Goal: Task Accomplishment & Management: Complete application form

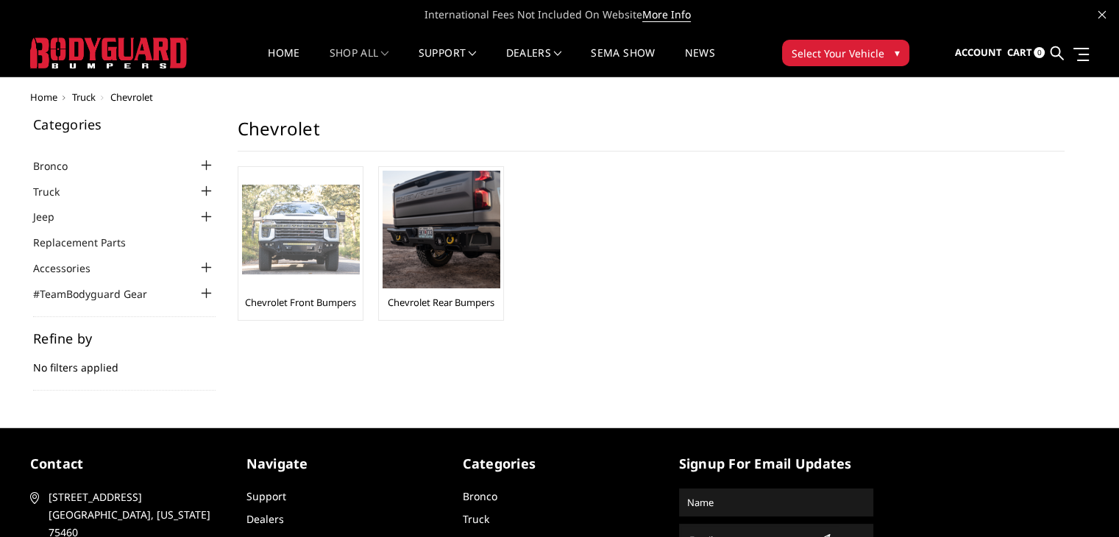
click at [287, 227] on img at bounding box center [301, 230] width 118 height 91
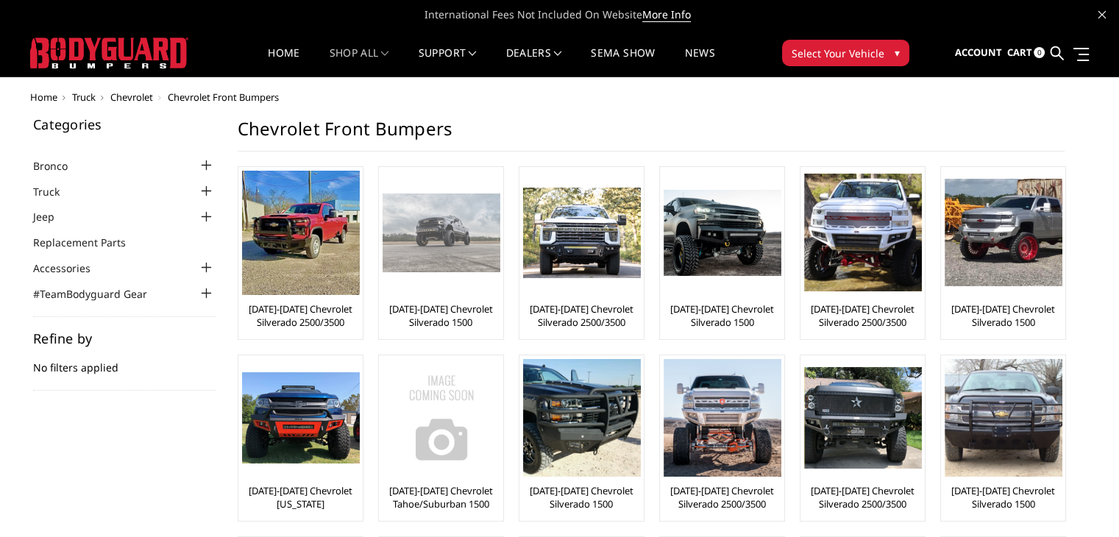
click at [450, 250] on img at bounding box center [442, 233] width 118 height 78
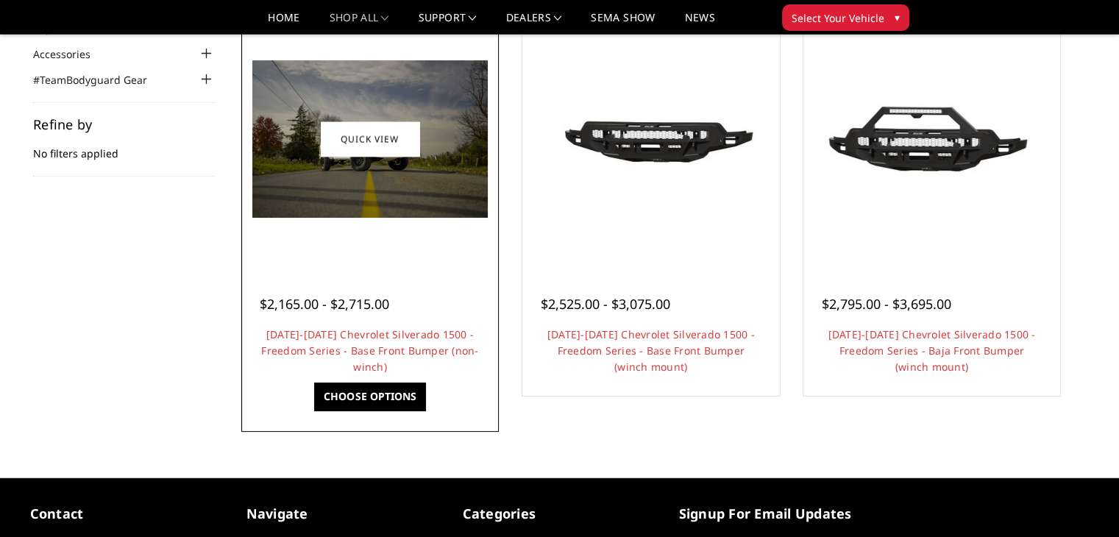
scroll to position [147, 0]
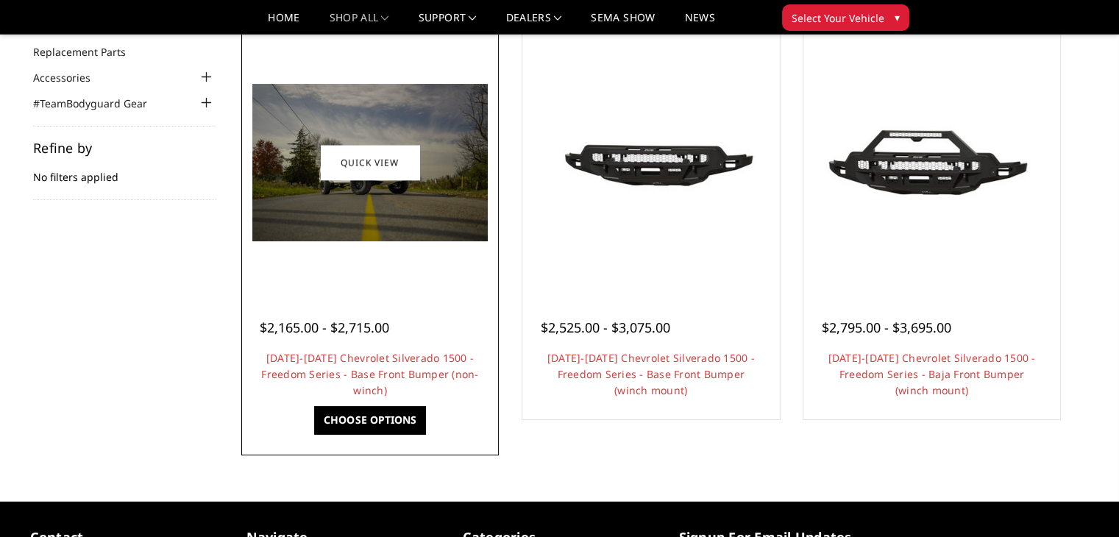
click at [433, 294] on div "$2,165.00 - $2,715.00 2022-2025 Chevrolet Silverado 1500 - Freedom Series - Bas…" at bounding box center [370, 352] width 250 height 128
click at [367, 420] on link "Choose Options" at bounding box center [369, 420] width 111 height 28
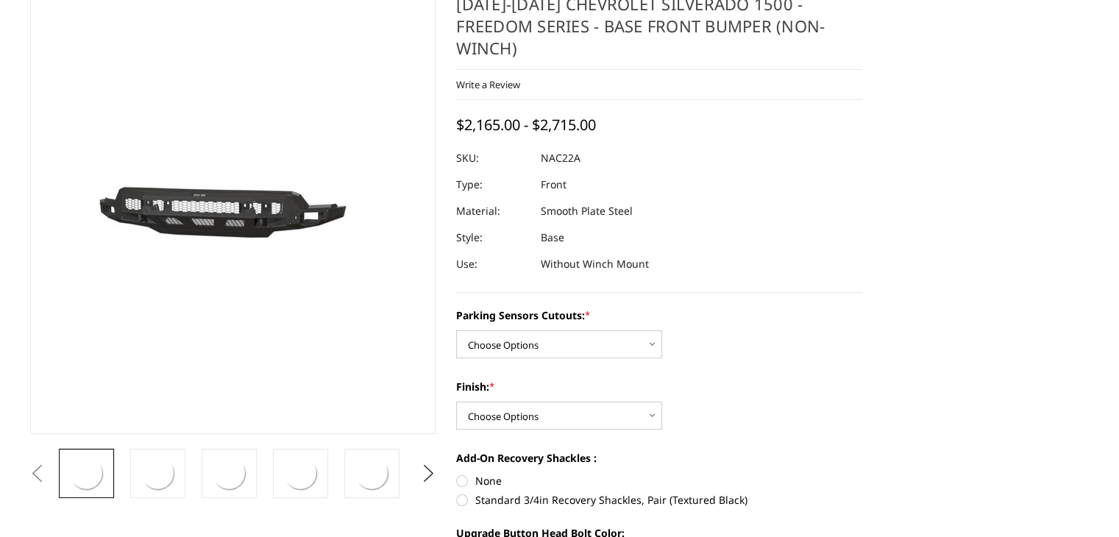
scroll to position [147, 0]
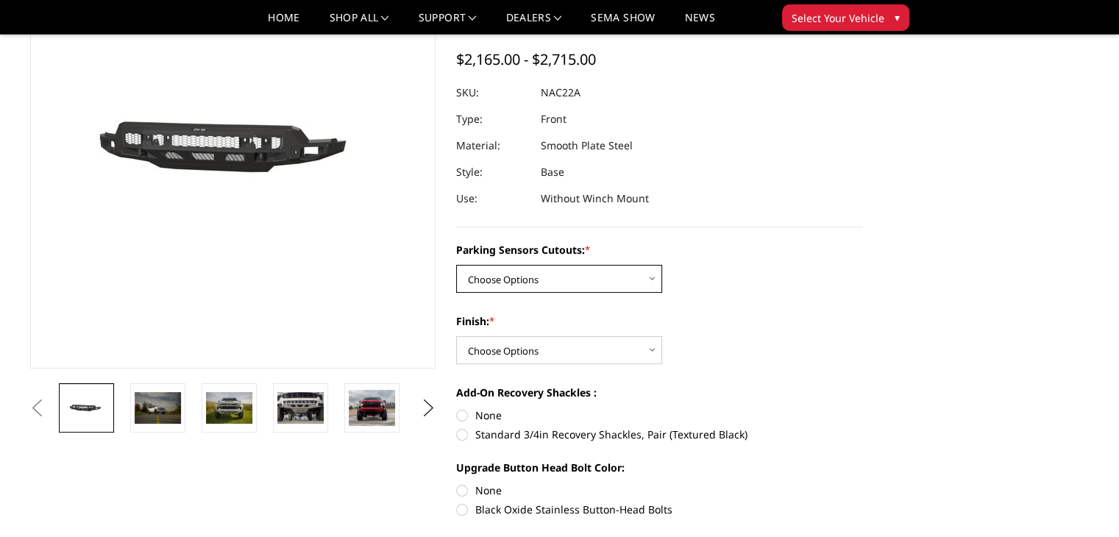
click at [549, 266] on select "Choose Options Yes - I have parking sensors No - I do NOT have parking sensors" at bounding box center [559, 279] width 206 height 28
select select "1665"
click at [456, 265] on select "Choose Options Yes - I have parking sensors No - I do NOT have parking sensors" at bounding box center [559, 279] width 206 height 28
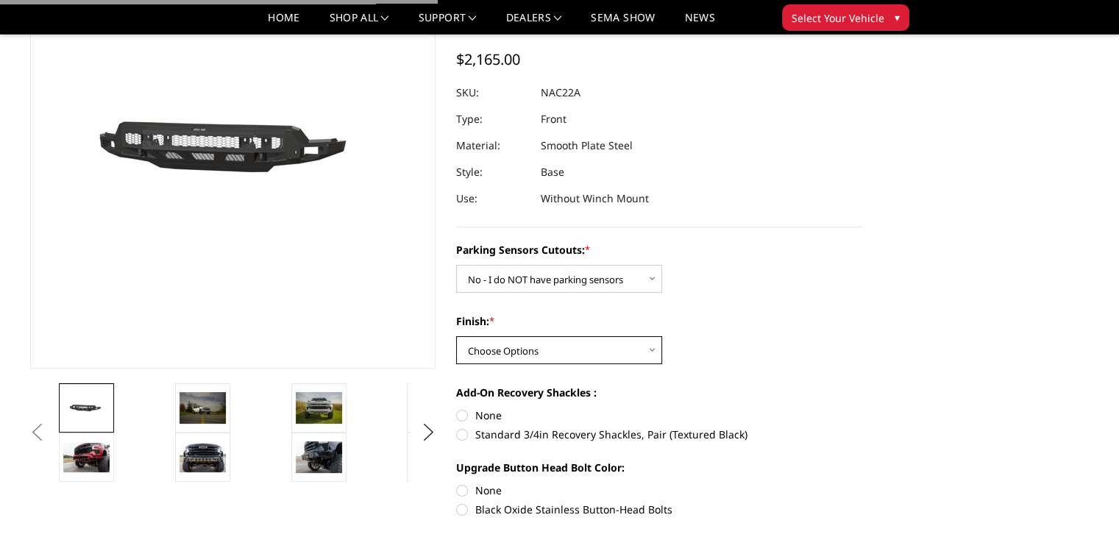
click at [530, 336] on select "Choose Options Bare Metal Texture Black Powder Coat" at bounding box center [559, 350] width 206 height 28
select select "1611"
click at [456, 336] on select "Choose Options Bare Metal Texture Black Powder Coat" at bounding box center [559, 350] width 206 height 28
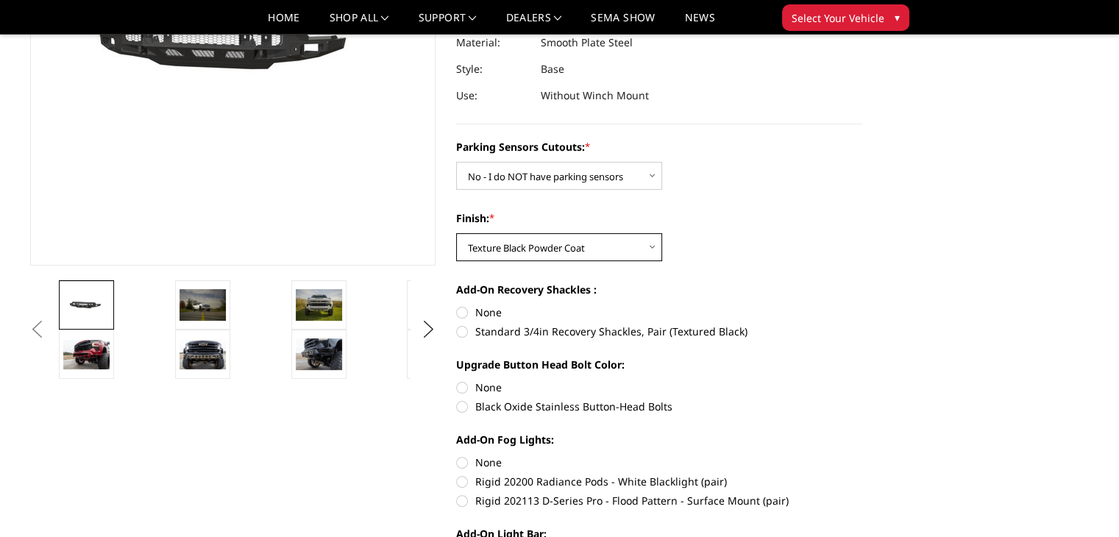
scroll to position [294, 0]
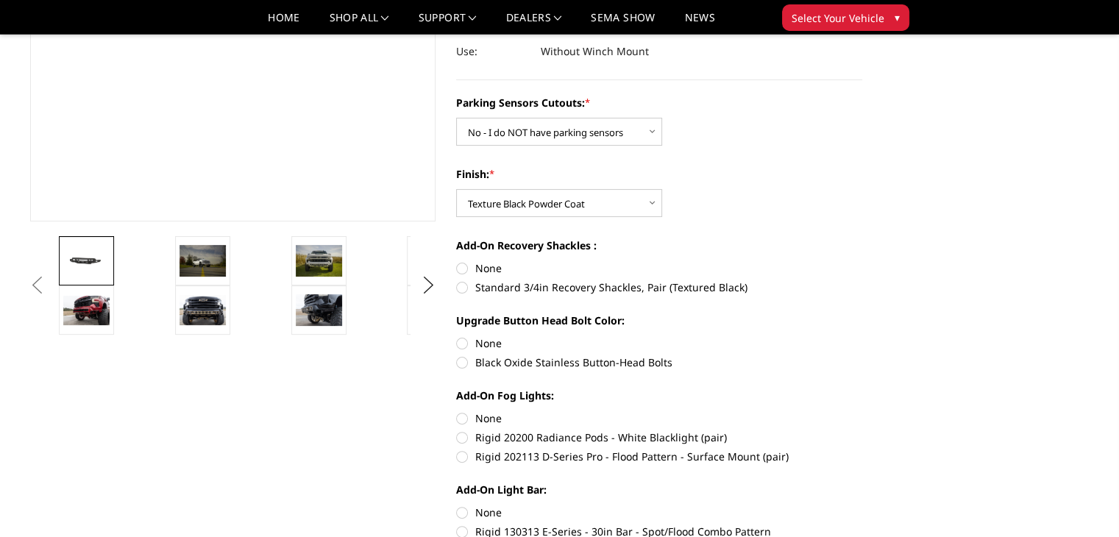
click at [471, 261] on label "None" at bounding box center [659, 268] width 406 height 15
click at [457, 261] on input "None" at bounding box center [456, 261] width 1 height 1
radio input "true"
click at [465, 336] on label "None" at bounding box center [659, 343] width 406 height 15
click at [457, 336] on input "None" at bounding box center [456, 336] width 1 height 1
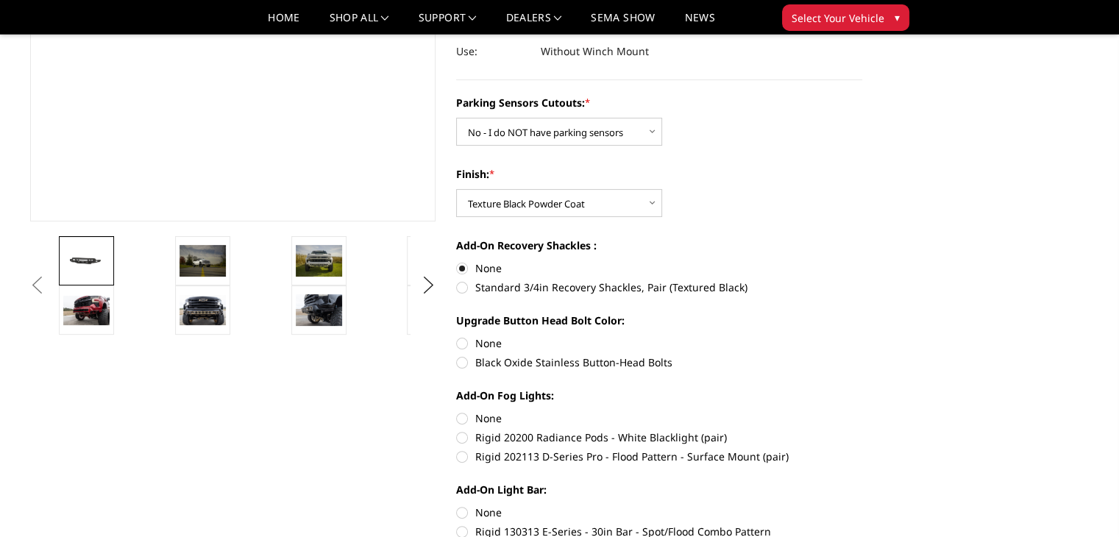
radio input "true"
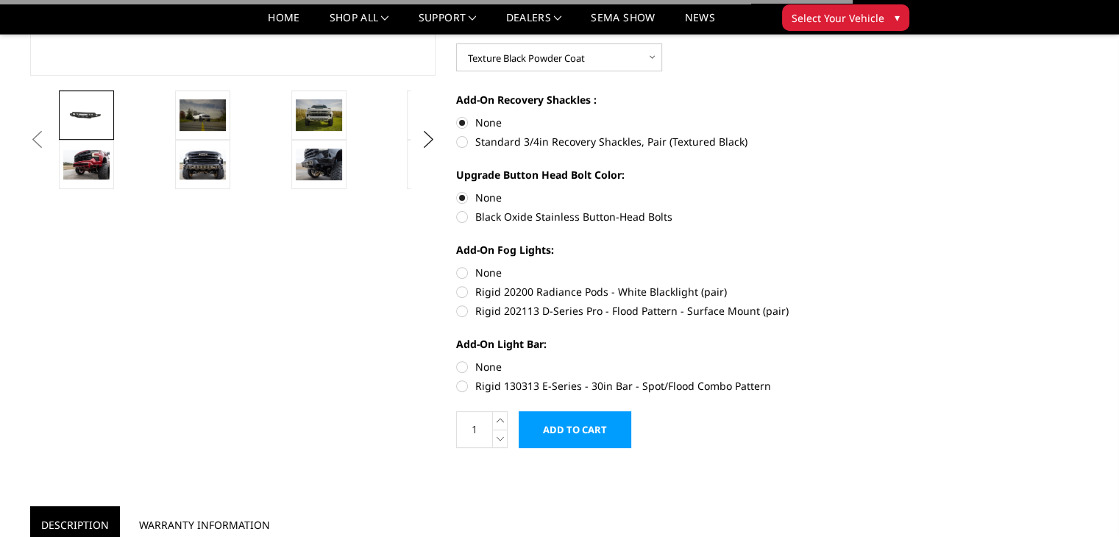
scroll to position [442, 0]
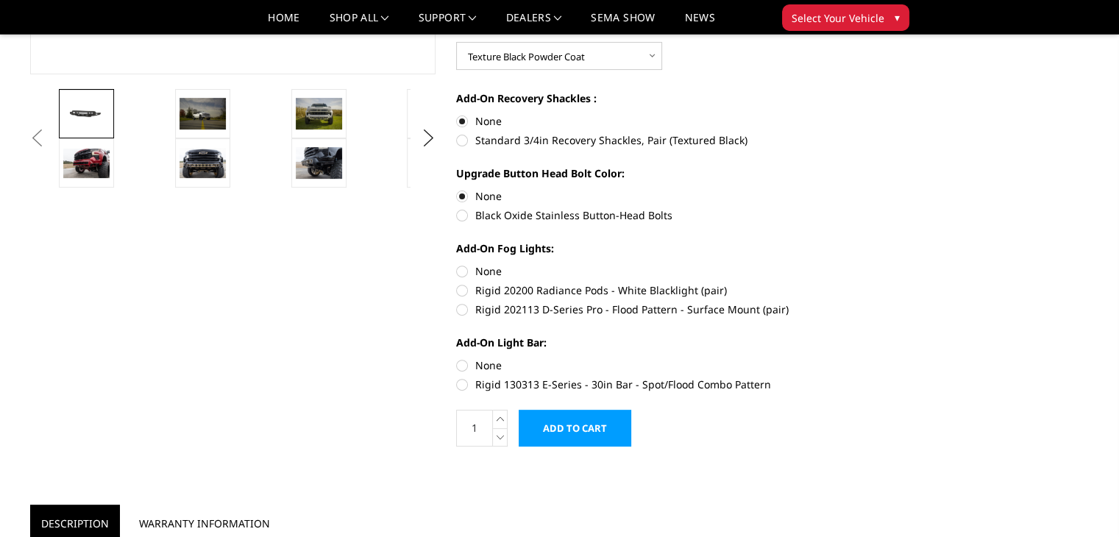
click at [472, 263] on label "None" at bounding box center [659, 270] width 406 height 15
click at [457, 263] on input "None" at bounding box center [456, 263] width 1 height 1
radio input "true"
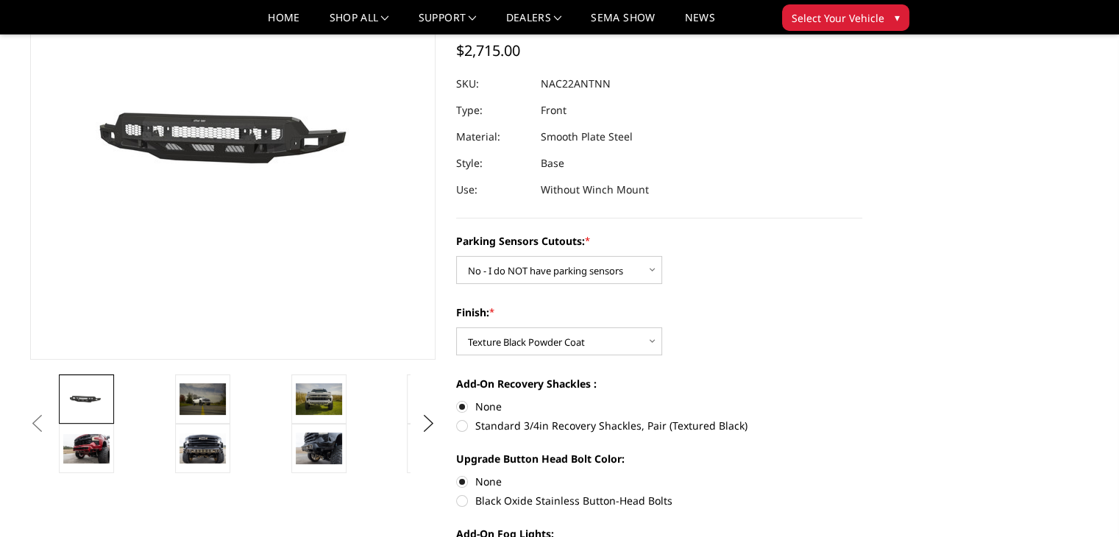
scroll to position [0, 0]
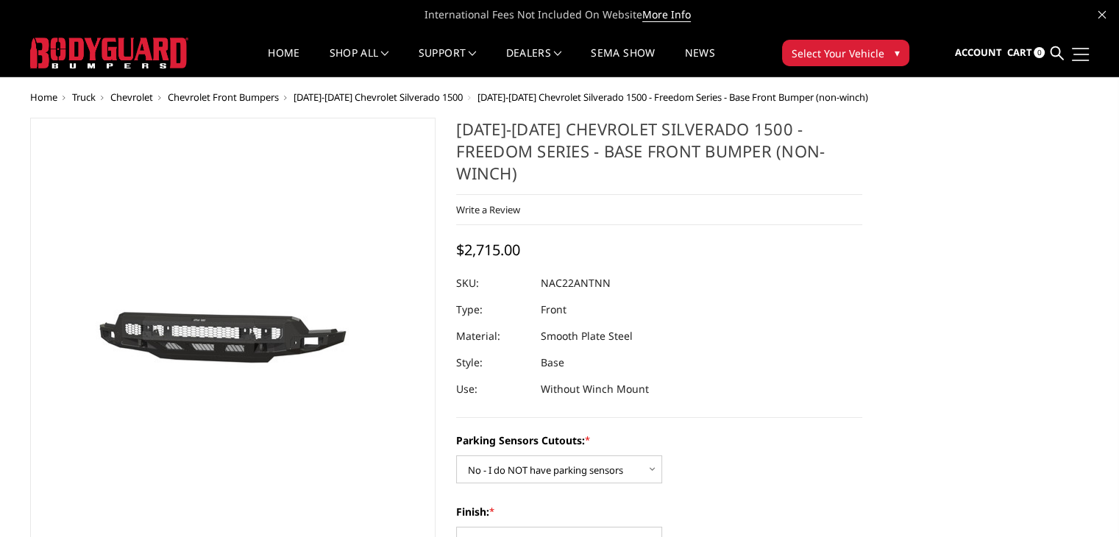
click at [1088, 51] on link at bounding box center [1079, 53] width 21 height 15
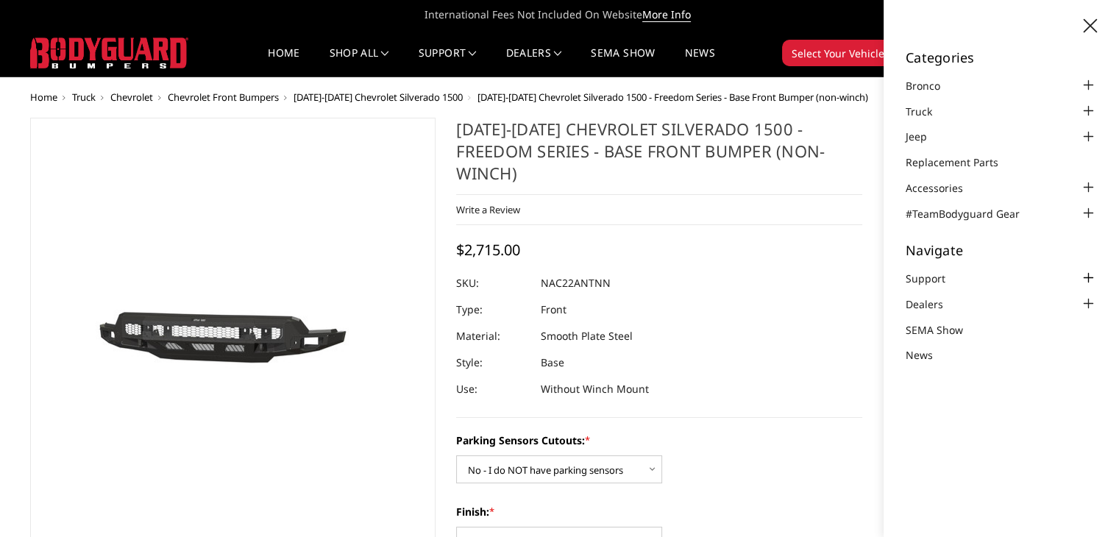
click at [1083, 277] on div at bounding box center [1089, 278] width 18 height 18
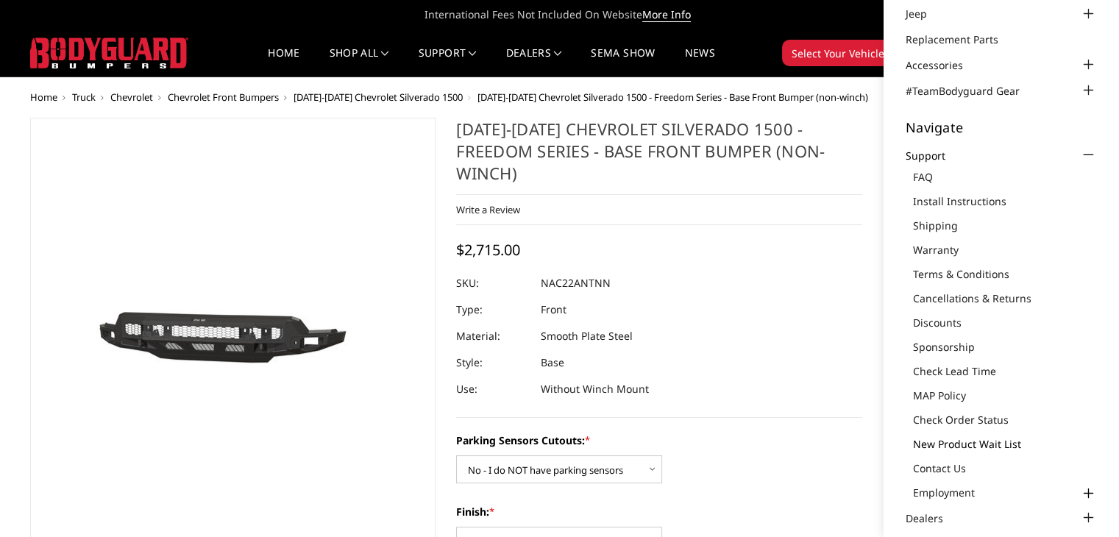
scroll to position [147, 0]
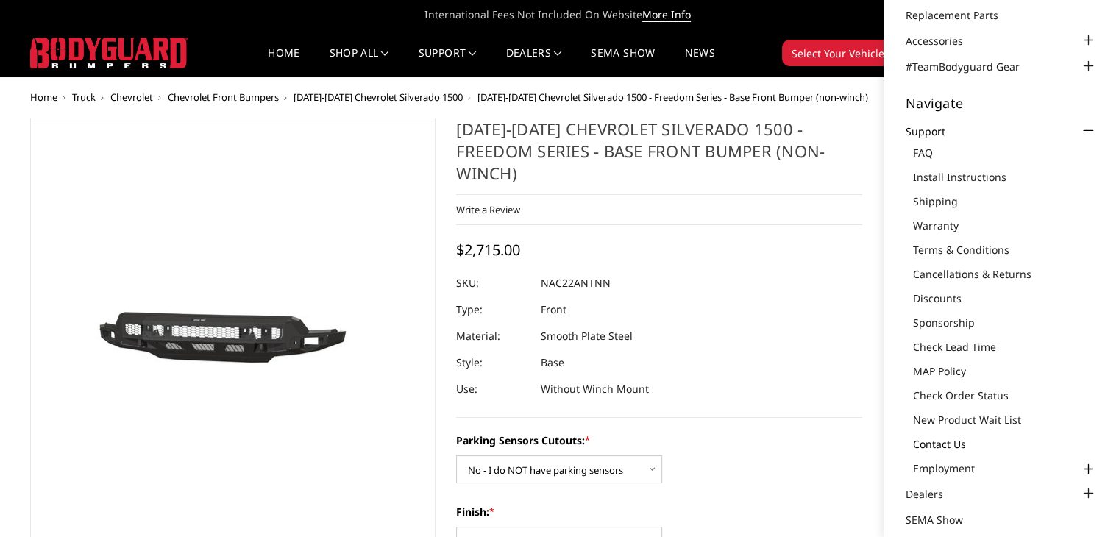
click at [966, 440] on link "Contact Us" at bounding box center [1005, 443] width 184 height 15
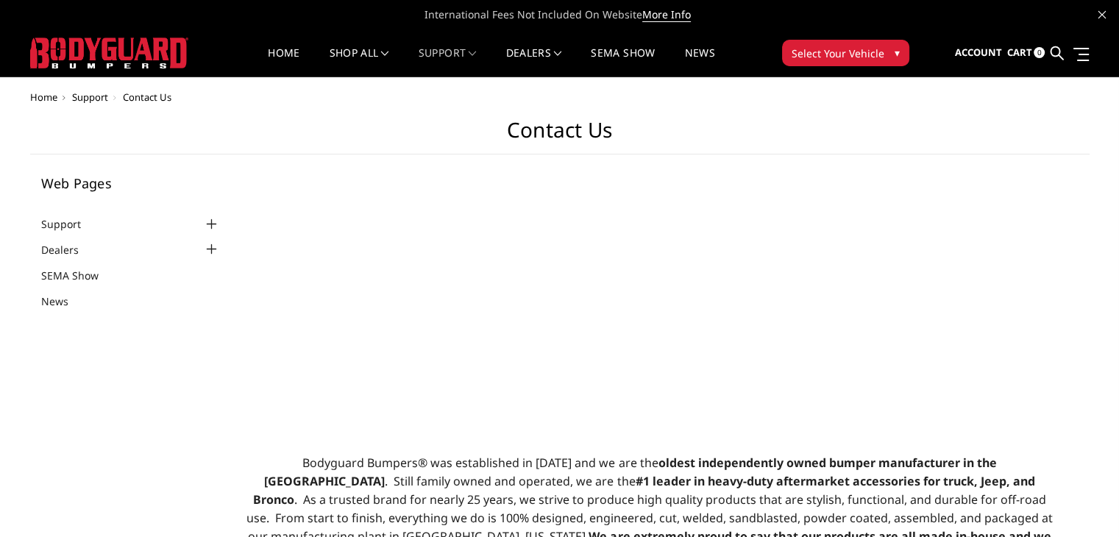
select select "US"
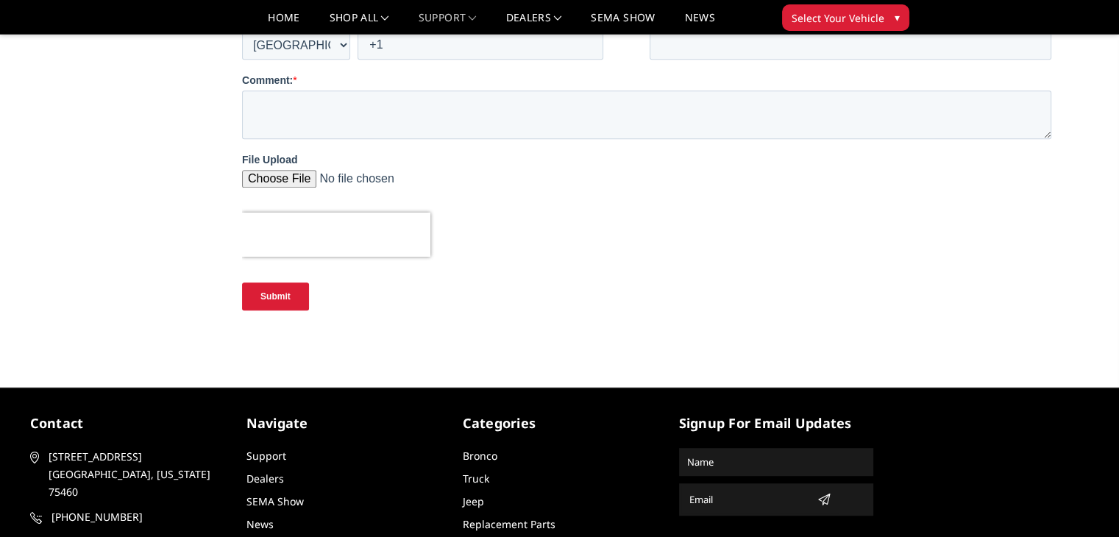
scroll to position [846, 0]
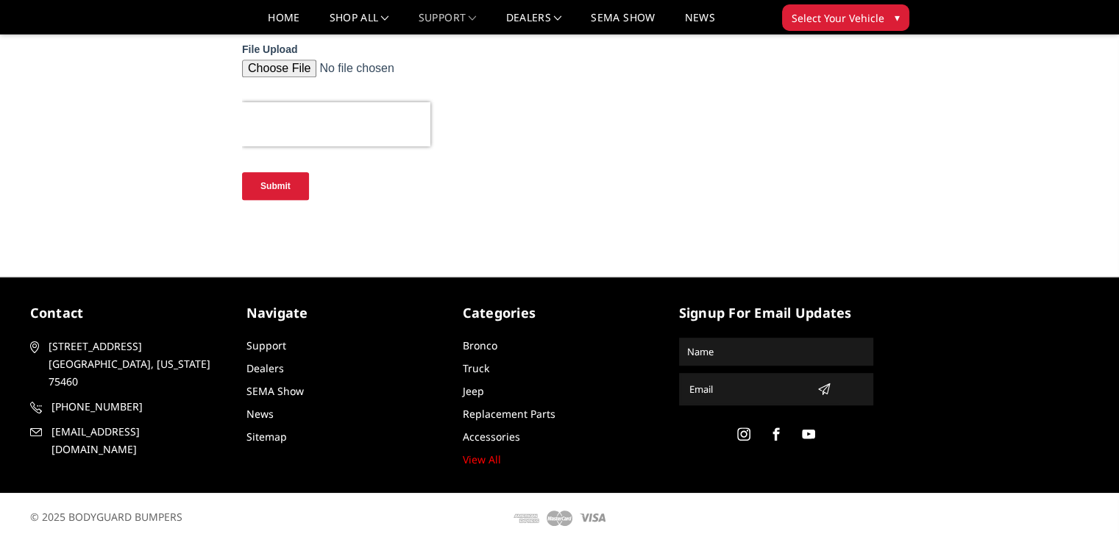
drag, startPoint x: 134, startPoint y: 384, endPoint x: 171, endPoint y: 389, distance: 37.2
click at [181, 392] on article "contact 2675 Farm Road 79 Paris, Texas 75460 903-785-8939 support@bodyguardbump…" at bounding box center [127, 380] width 194 height 155
drag, startPoint x: 160, startPoint y: 386, endPoint x: 111, endPoint y: 386, distance: 48.6
click at [111, 398] on span "[PHONE_NUMBER]" at bounding box center [137, 407] width 171 height 18
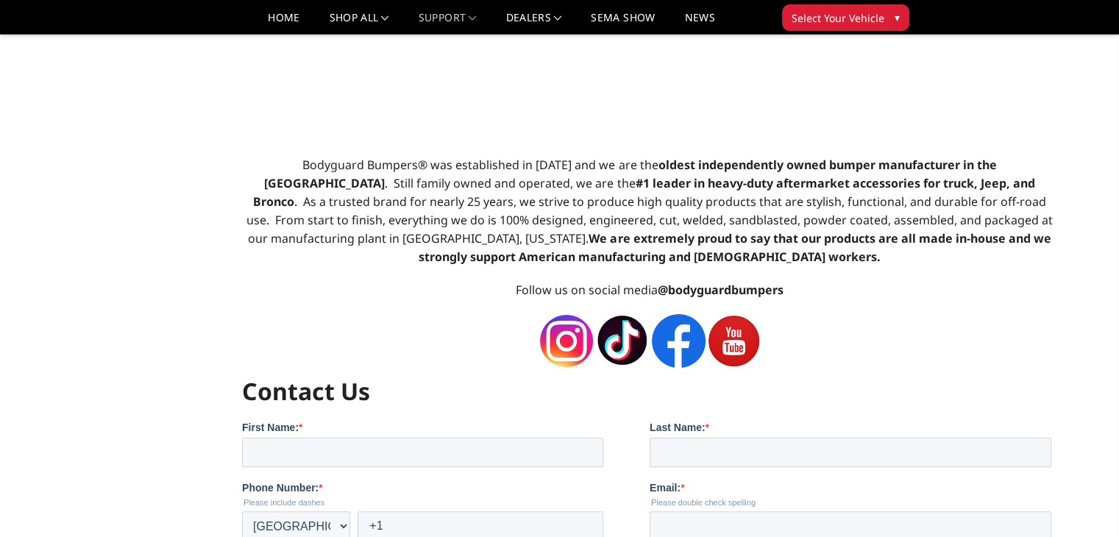
scroll to position [0, 0]
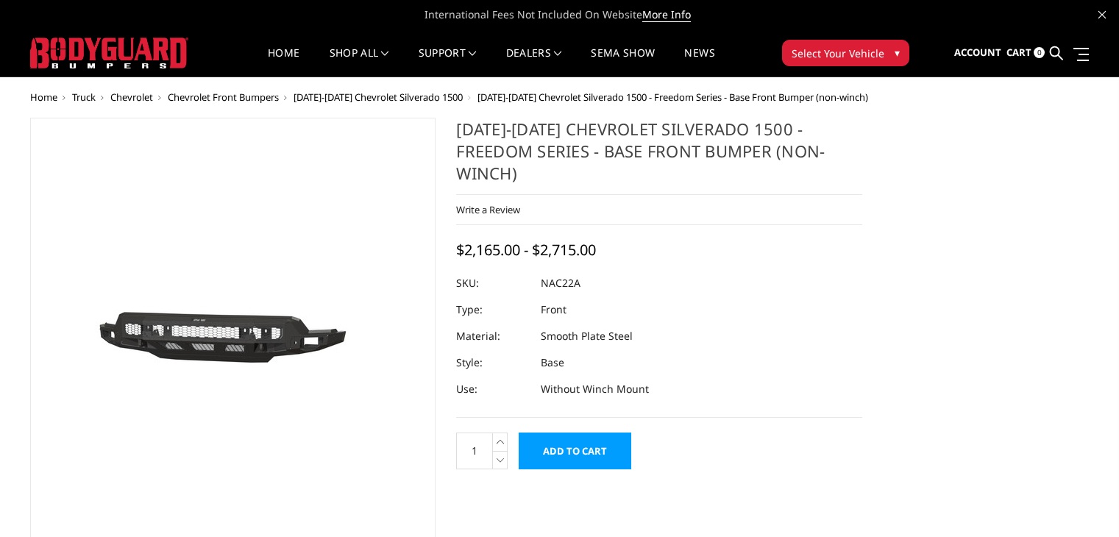
select select "1665"
select select "1611"
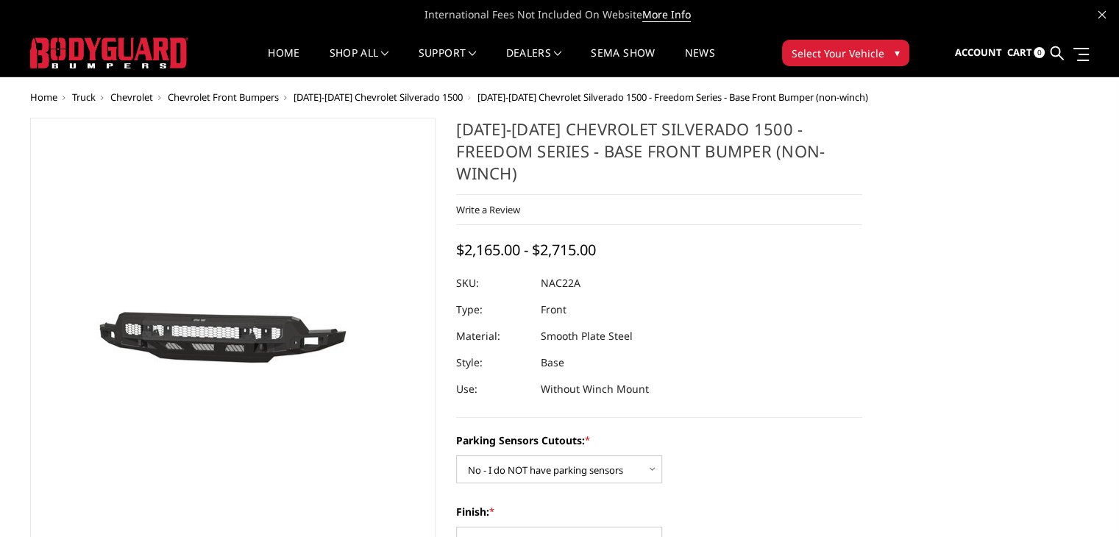
drag, startPoint x: 568, startPoint y: 261, endPoint x: 549, endPoint y: 261, distance: 19.1
click at [545, 270] on dl "SKU: NAC22A UPC: Type: Front Material: Smooth Plate Steel Style: Base Use: With…" at bounding box center [659, 336] width 406 height 132
drag, startPoint x: 589, startPoint y: 263, endPoint x: 519, endPoint y: 255, distance: 70.4
click at [519, 270] on dl "SKU: NAC22A UPC: Type: Front Material: Smooth Plate Steel Style: Base Use: With…" at bounding box center [659, 336] width 406 height 132
click at [546, 96] on link "Become a Dealer" at bounding box center [576, 98] width 157 height 28
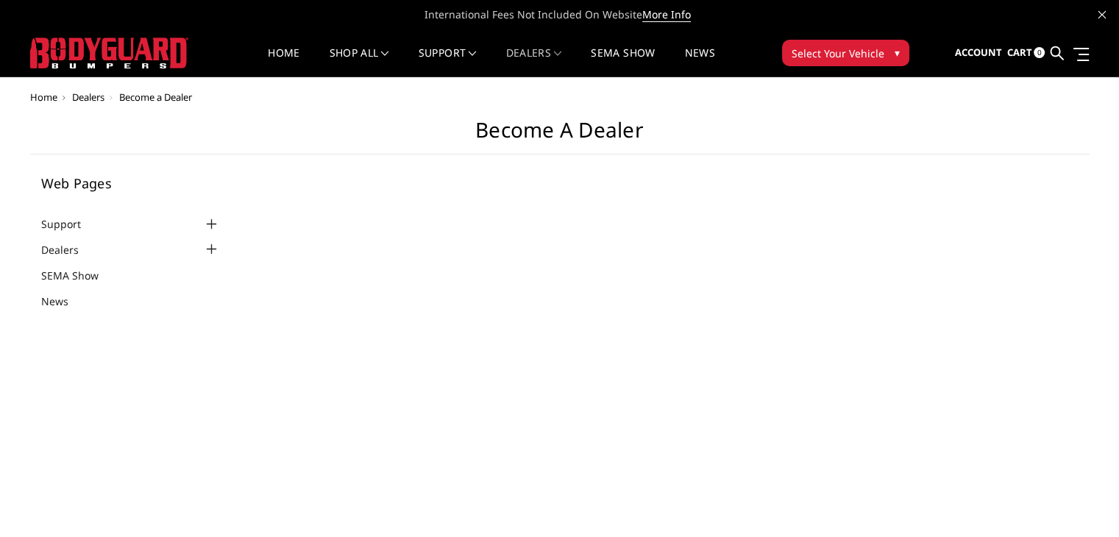
select select "US"
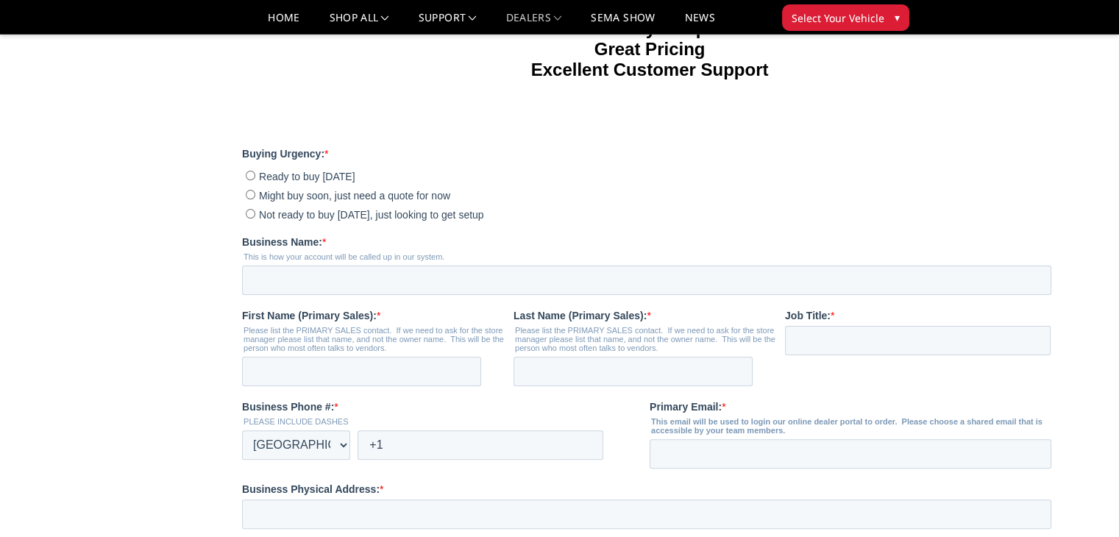
scroll to position [294, 0]
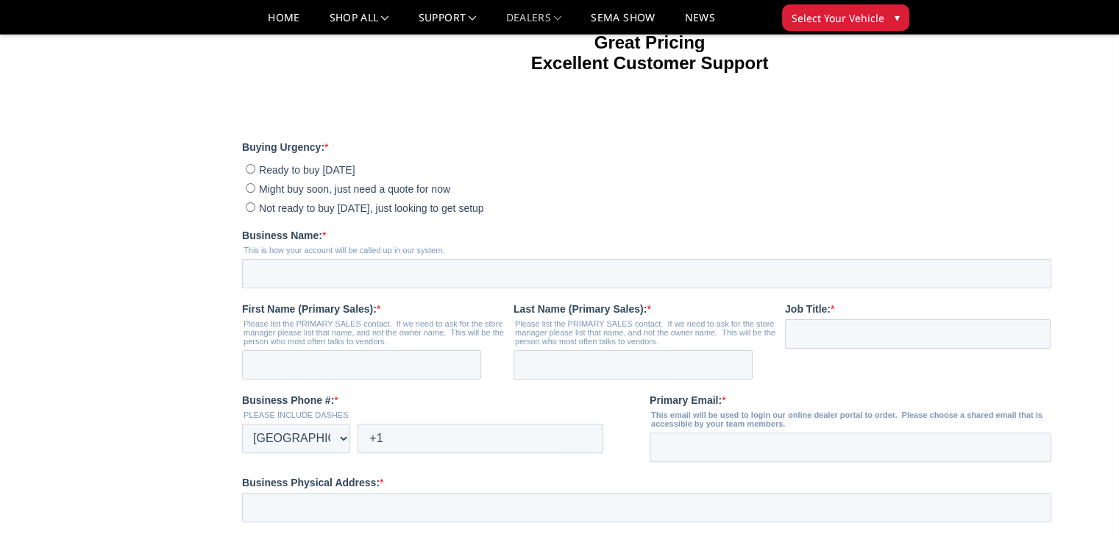
click at [271, 195] on span "Might buy soon, just need a quote for now" at bounding box center [354, 189] width 191 height 12
click at [255, 193] on input "Might buy soon, just need a quote for now" at bounding box center [251, 188] width 10 height 10
radio input "true"
click at [297, 289] on input "Business Name: *" at bounding box center [647, 273] width 810 height 29
type input "Fred's Truck Accessories"
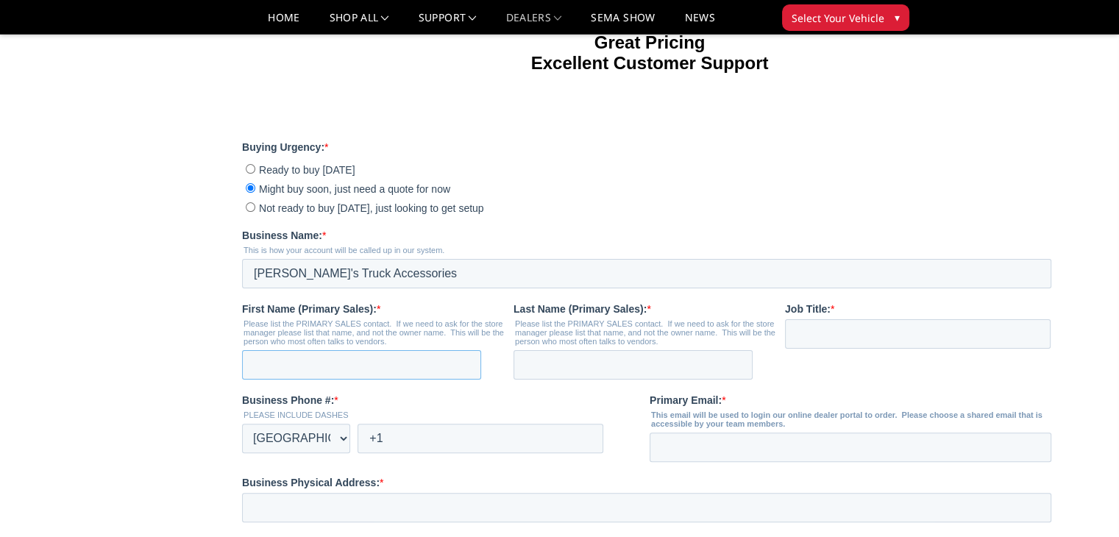
click at [309, 380] on input "First Name (Primary Sales): *" at bounding box center [361, 364] width 239 height 29
type input "Spencer"
click at [556, 380] on input "Last Name (Primary Sales): *" at bounding box center [633, 364] width 239 height 29
type input "Foster"
click at [814, 349] on input "Job Title: *" at bounding box center [918, 333] width 266 height 29
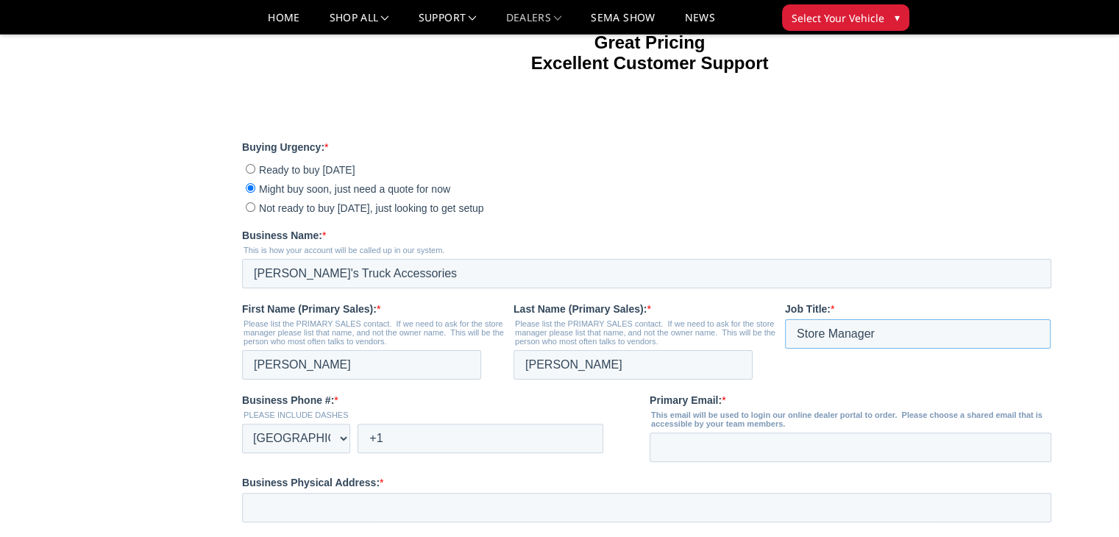
scroll to position [442, 0]
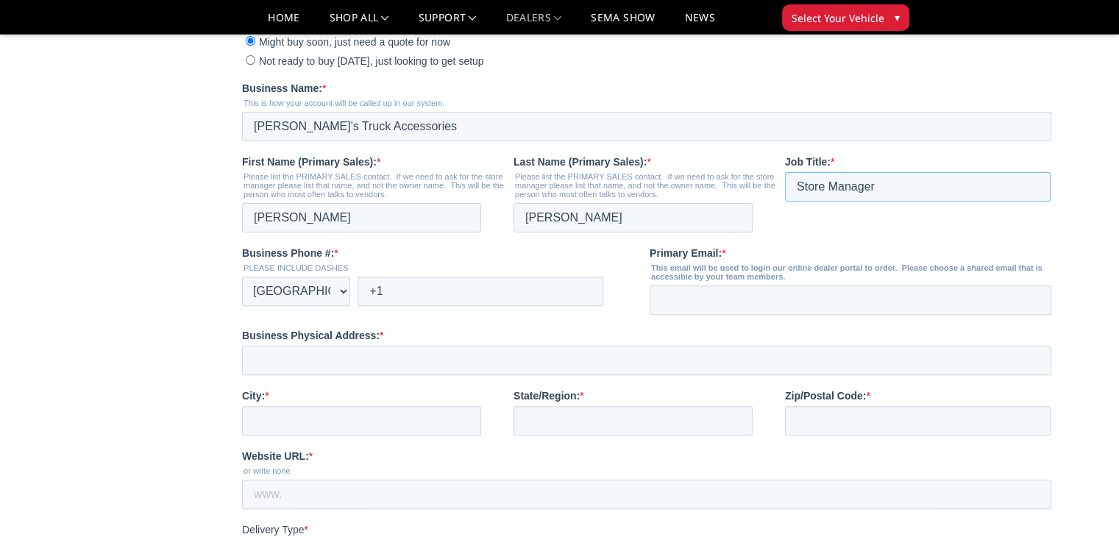
type input "Store Manager"
click at [477, 306] on input "+1" at bounding box center [481, 291] width 246 height 29
type input "+1 8504002166"
click at [807, 315] on input "Primary Email: *" at bounding box center [851, 300] width 402 height 29
type input "spencer@fredsta.com"
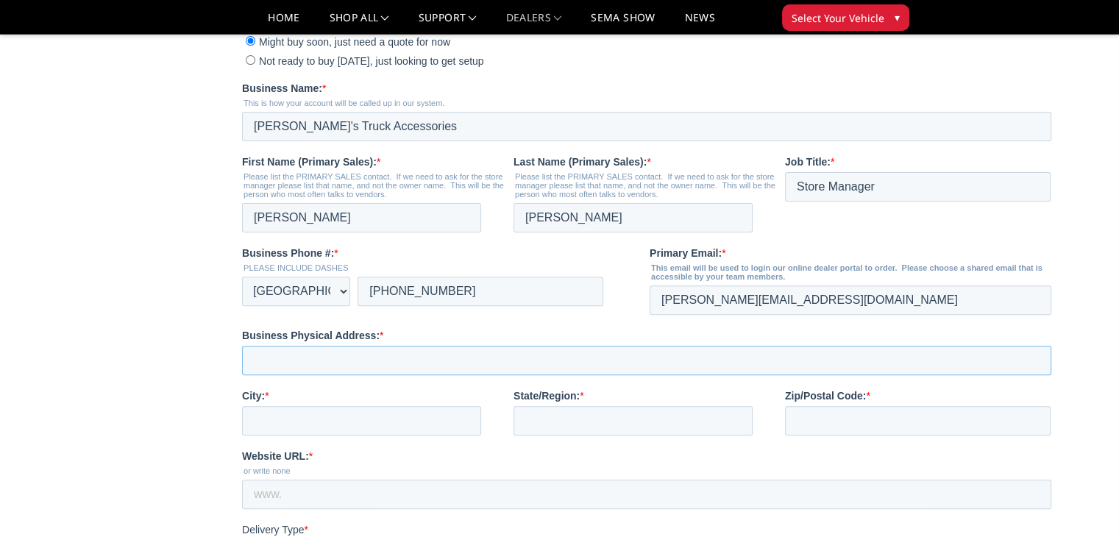
click at [375, 375] on input "Business Physical Address: *" at bounding box center [647, 360] width 810 height 29
type input "123 Boone St"
click at [365, 436] on input "City: *" at bounding box center [361, 420] width 239 height 29
type input "Pensacola"
click at [616, 436] on input "State/Region: *" at bounding box center [633, 420] width 239 height 29
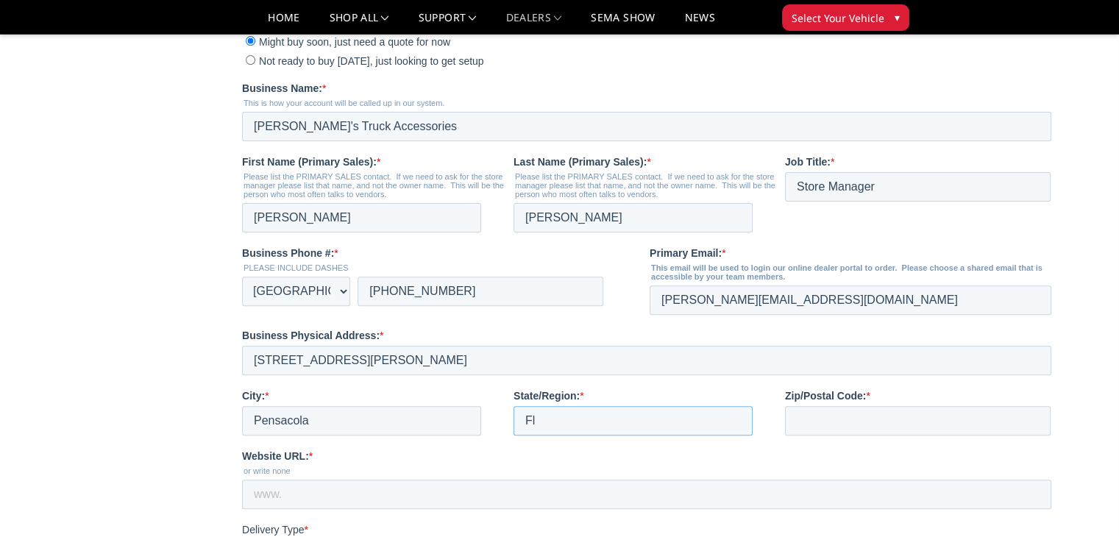
type input "Fl"
click at [827, 436] on input "Zip/Postal Code: *" at bounding box center [918, 420] width 266 height 29
type input "32505"
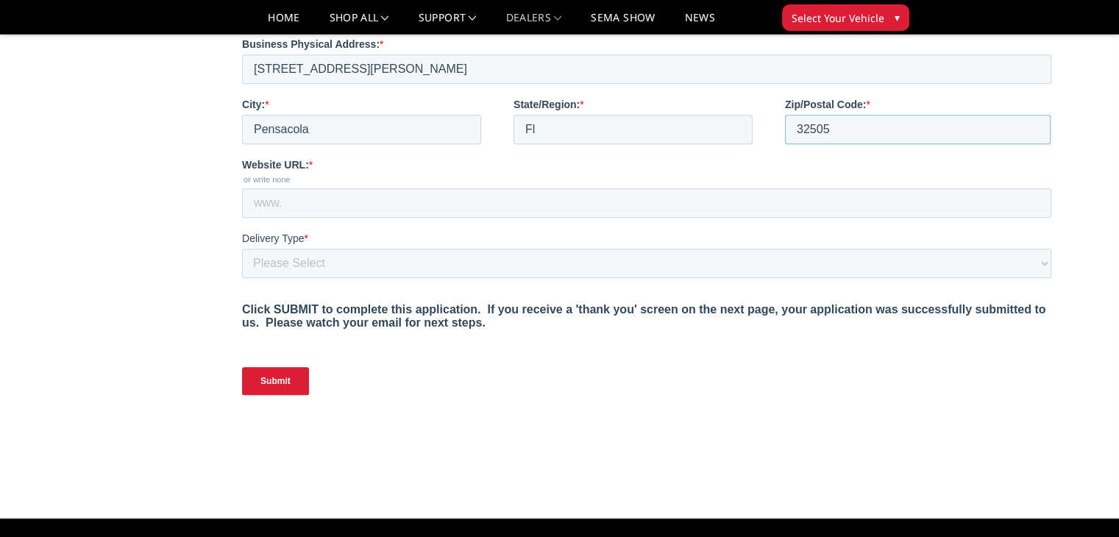
scroll to position [736, 0]
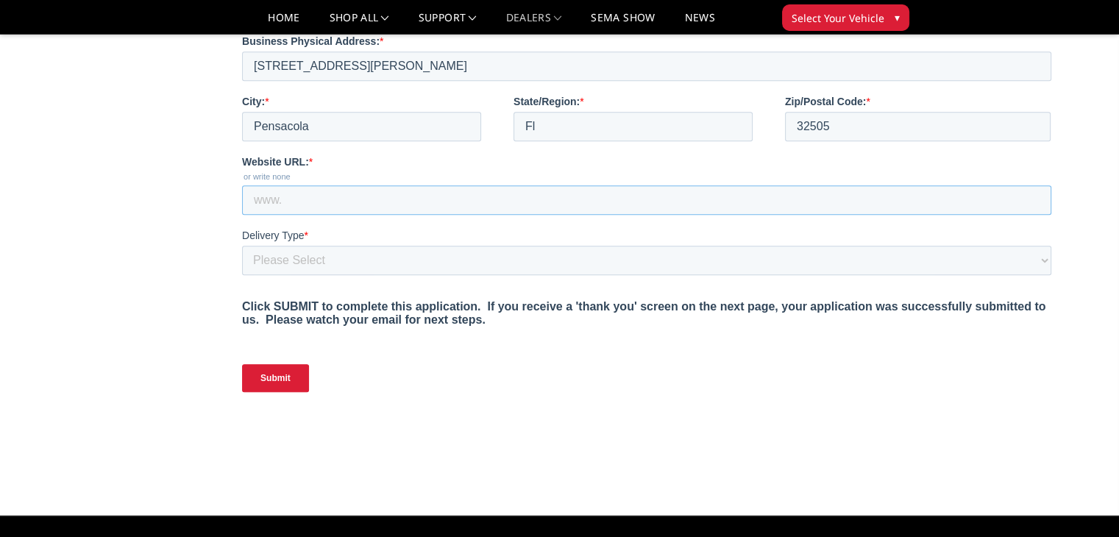
click at [292, 215] on input "Website URL: *" at bounding box center [647, 199] width 810 height 29
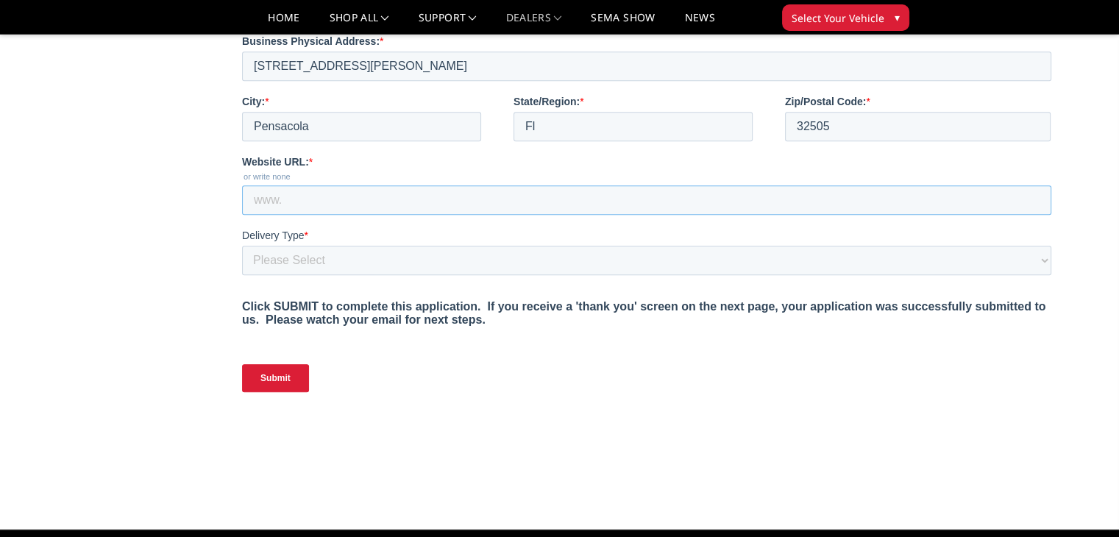
click at [310, 215] on input "Website URL: *" at bounding box center [647, 199] width 810 height 29
paste input "https://pensacolatruckaccessories.com/"
type input "https://pensacolatruckaccessories.com/"
click at [330, 275] on select "Please Select Yes, I need a liftgate No, I have a forklift and/or dock" at bounding box center [647, 260] width 810 height 29
select select "I have a forklift"
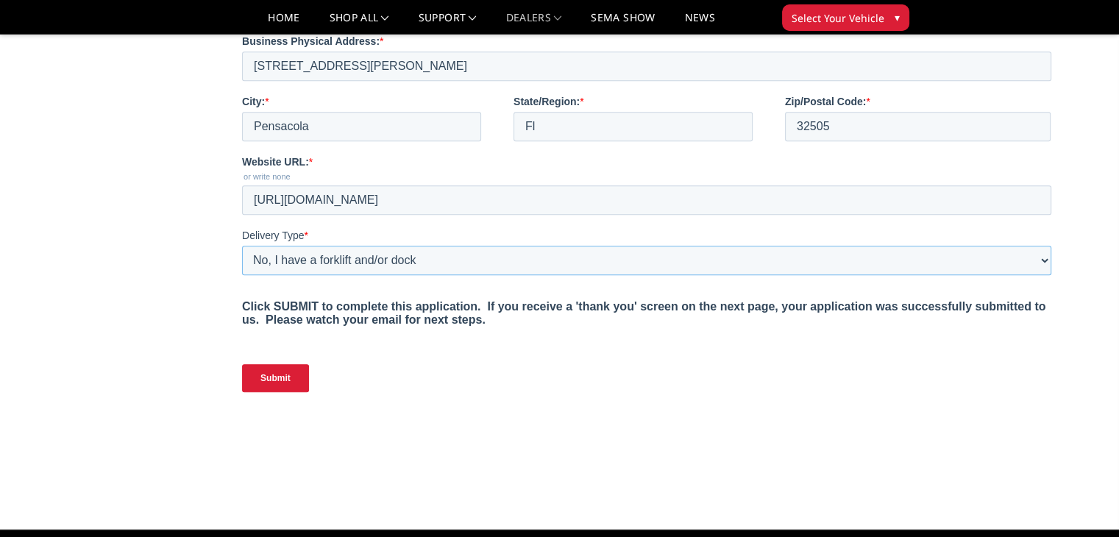
click at [242, 275] on select "Please Select Yes, I need a liftgate No, I have a forklift and/or dock" at bounding box center [647, 260] width 810 height 29
click at [291, 392] on input "Submit" at bounding box center [275, 378] width 67 height 28
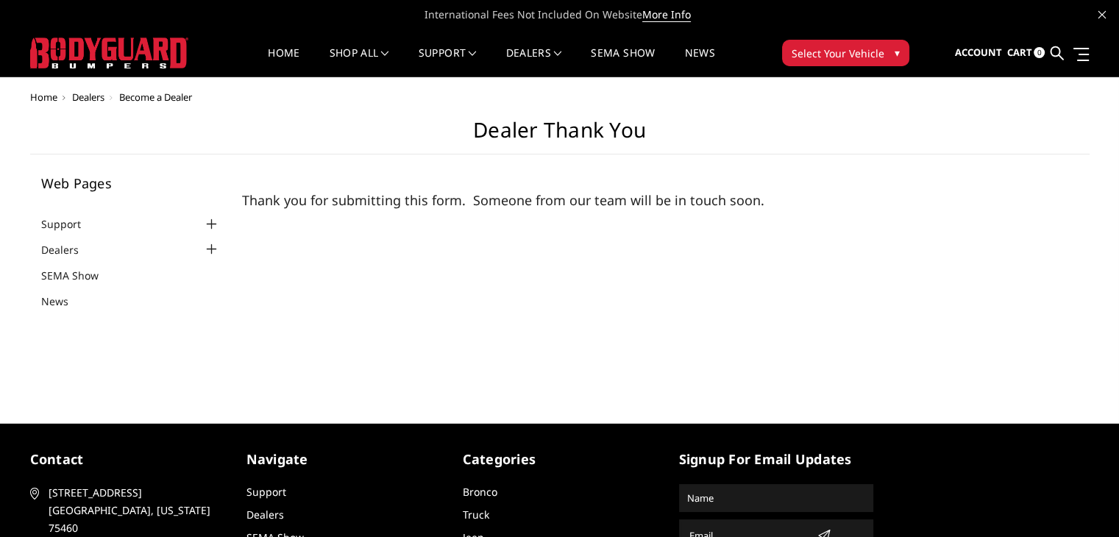
click at [459, 258] on main "Dealer Thank You Web Pages Support FAQ Install Instructions Shipping Warranty T…" at bounding box center [560, 221] width 1060 height 206
click at [278, 52] on link "Home" at bounding box center [284, 62] width 32 height 29
